Goal: Information Seeking & Learning: Find specific page/section

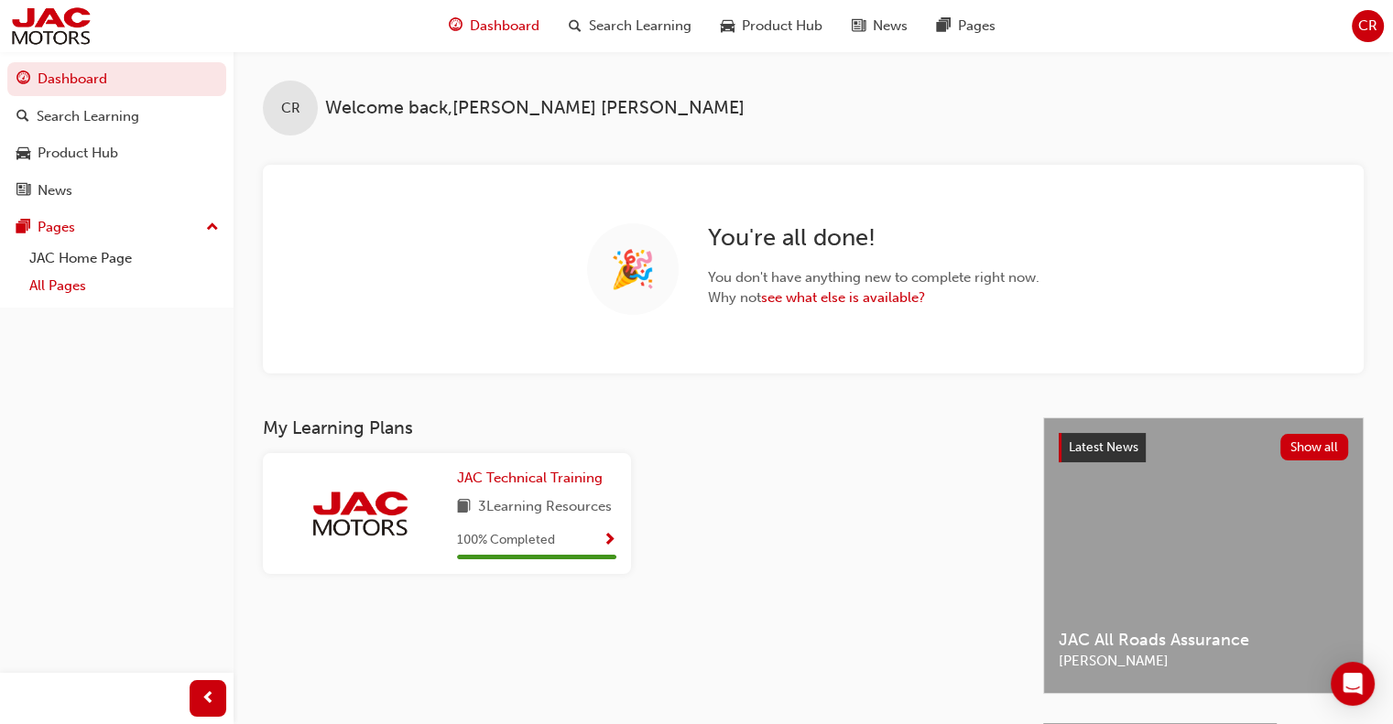
click at [68, 299] on link "All Pages" at bounding box center [124, 286] width 204 height 28
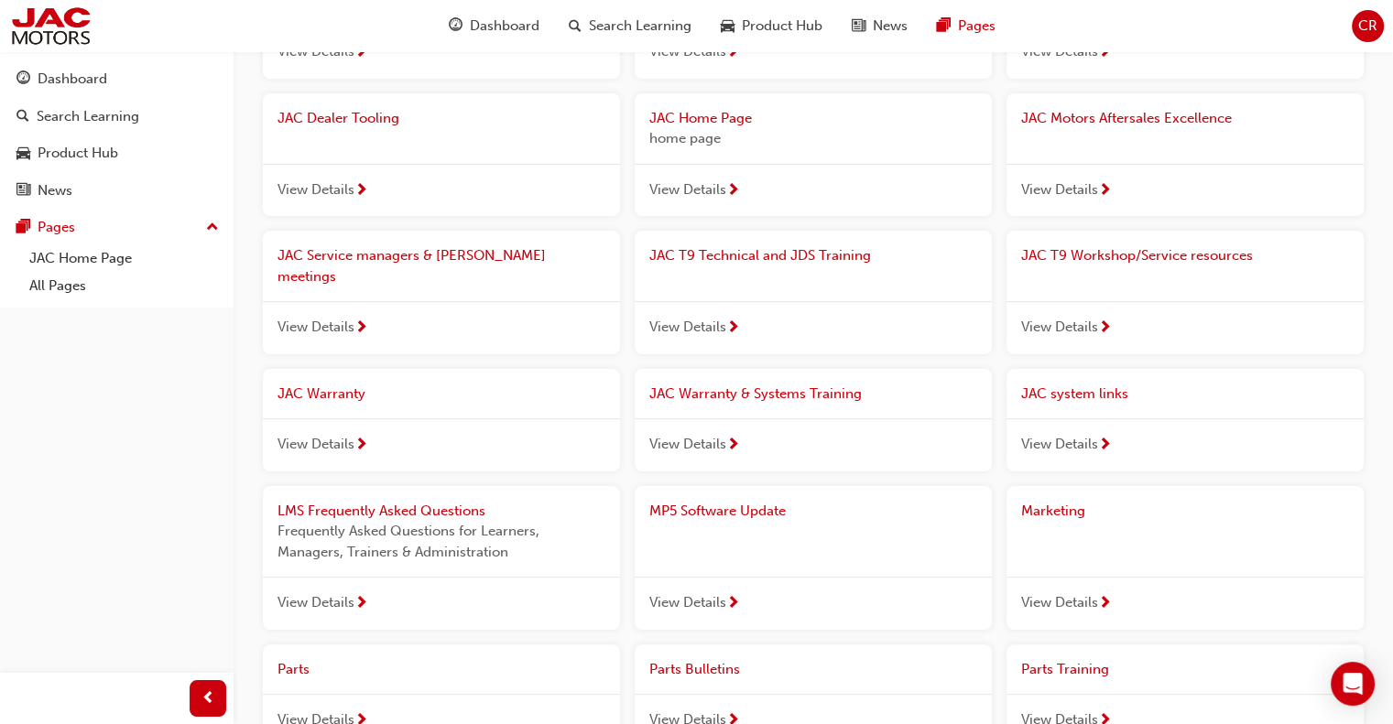
scroll to position [227, 0]
click at [1066, 317] on span "View Details" at bounding box center [1059, 327] width 77 height 21
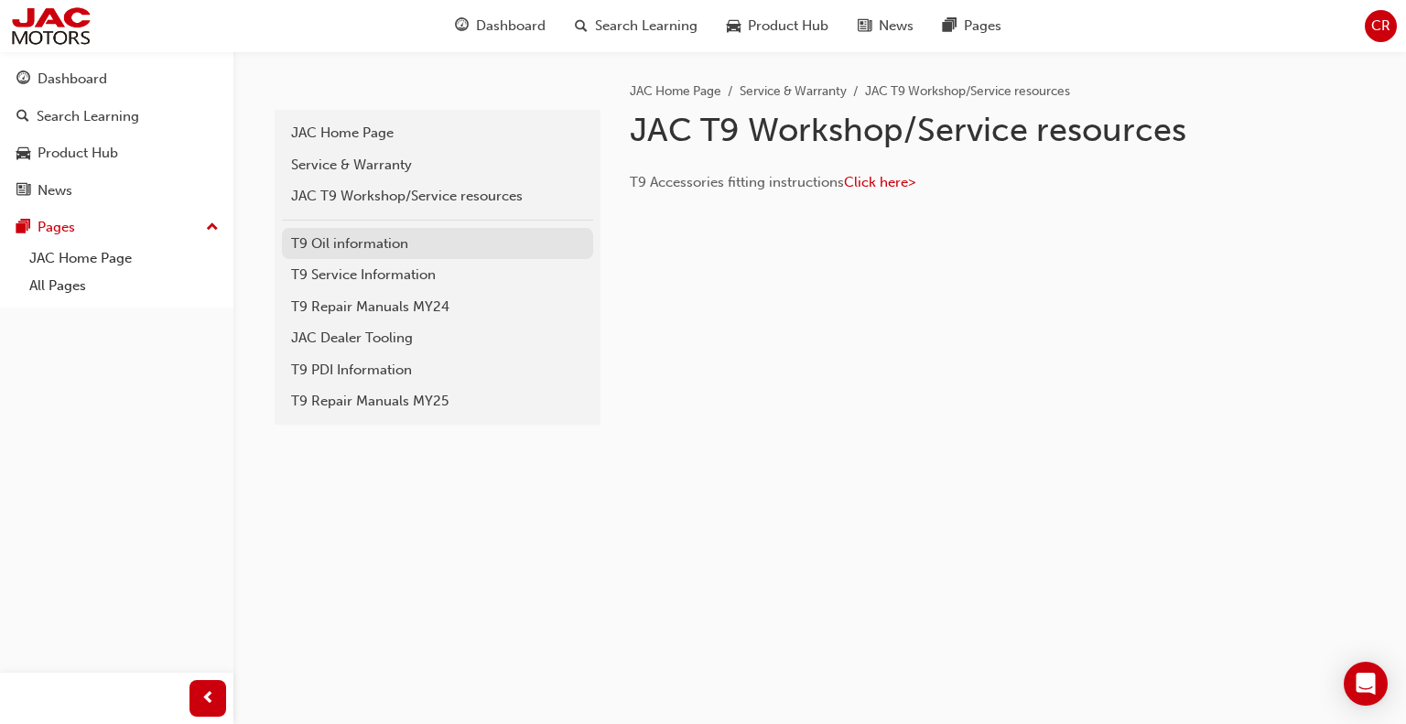
click at [388, 244] on div "T9 Oil information" at bounding box center [437, 243] width 293 height 21
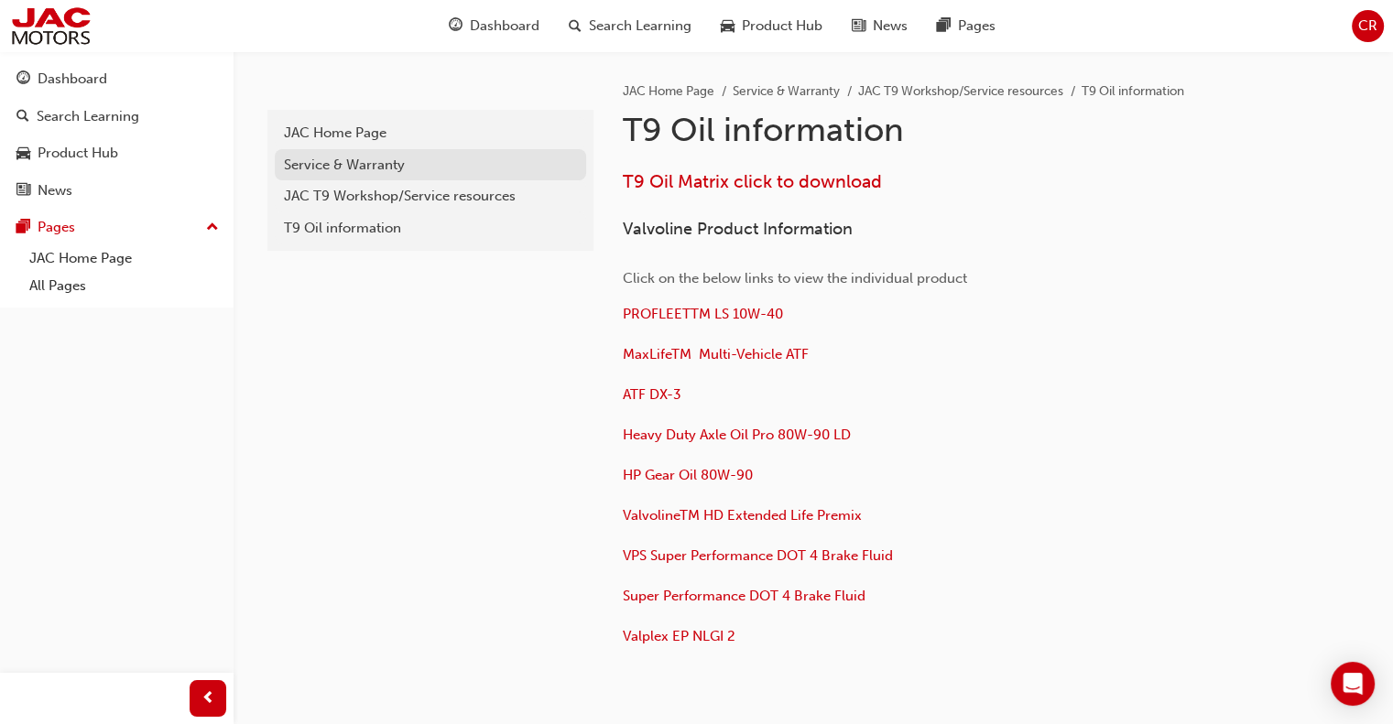
click at [374, 156] on div "Service & Warranty" at bounding box center [430, 165] width 293 height 21
